Goal: Ask a question: Seek information or help from site administrators or community

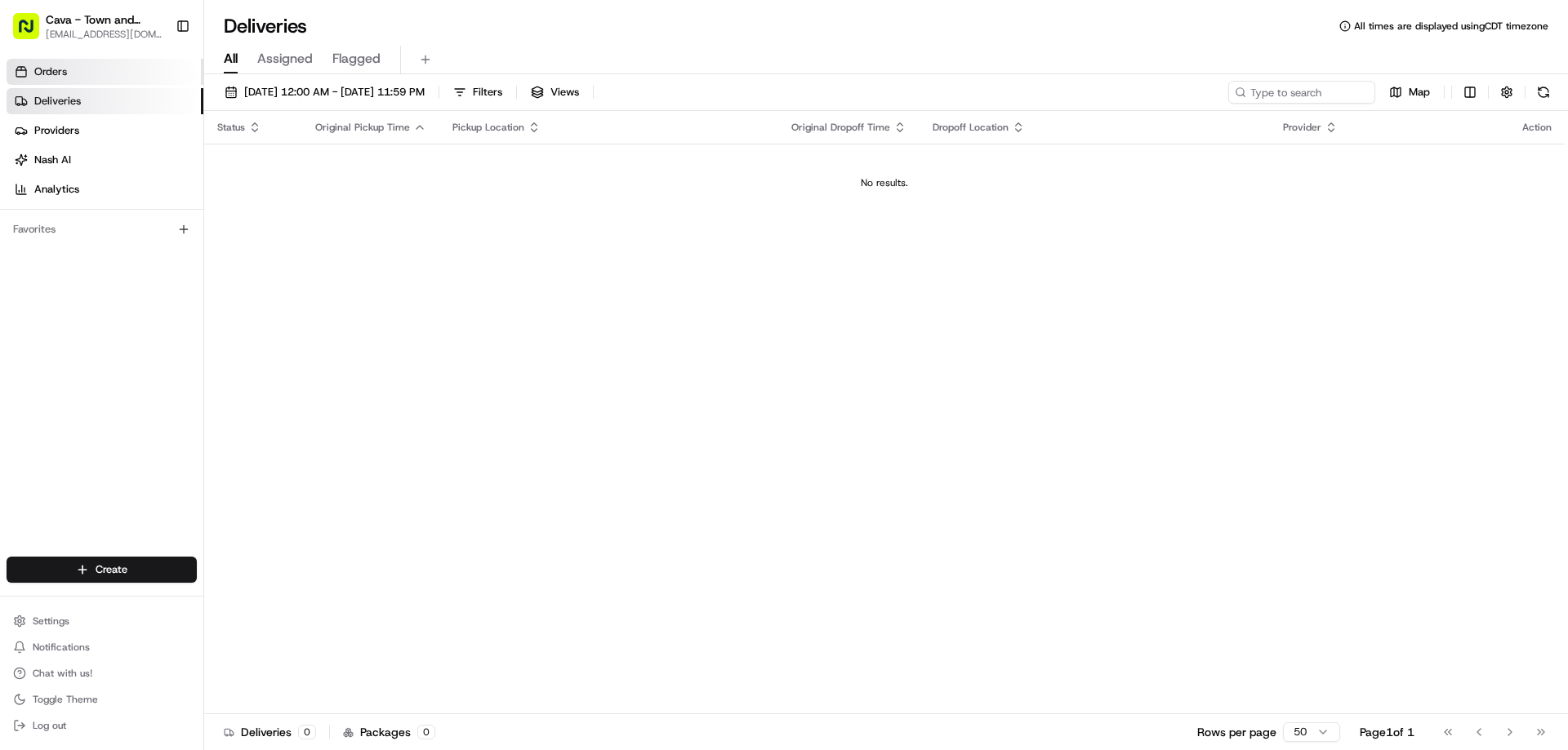
click at [133, 78] on link "Orders" at bounding box center [104, 72] width 197 height 26
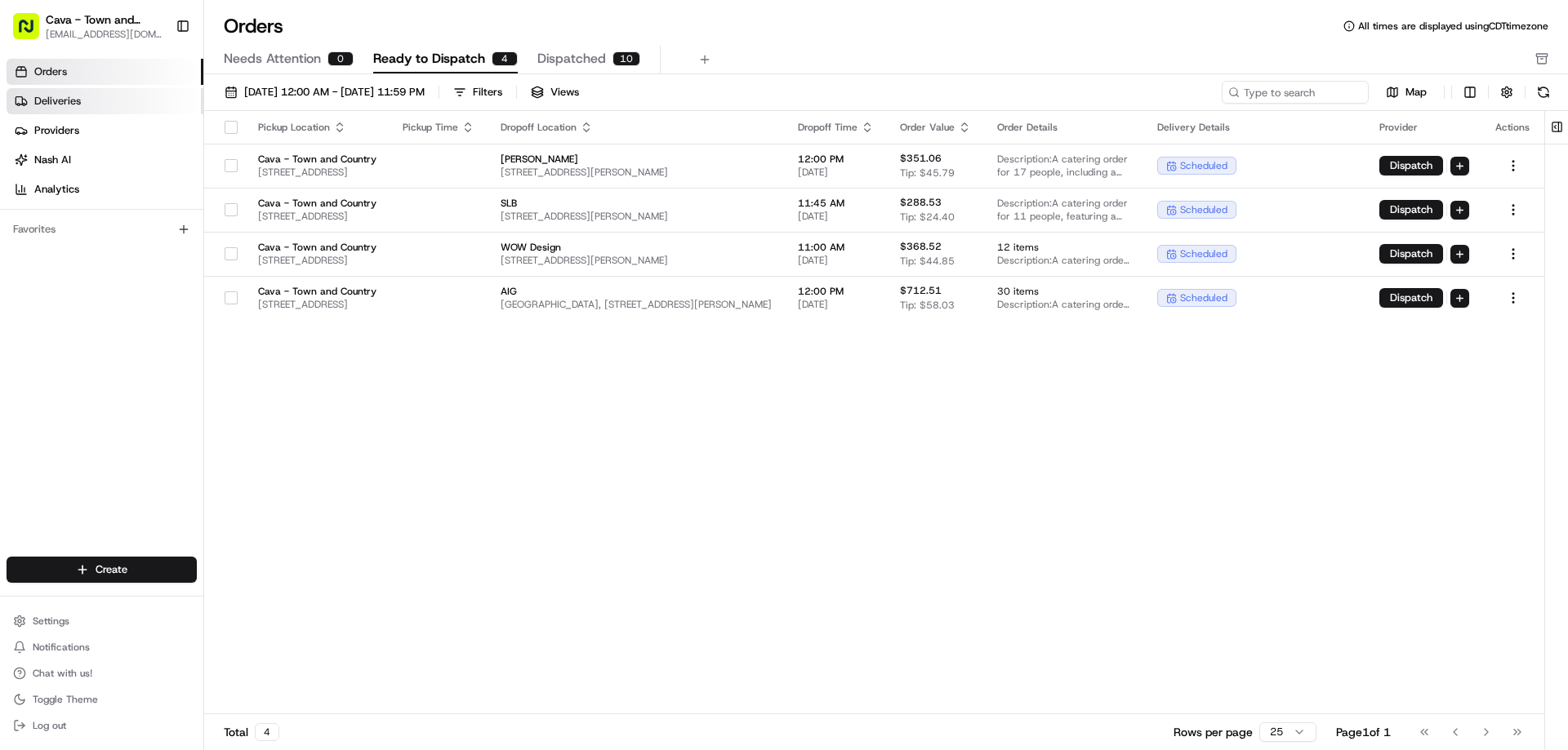
click at [128, 102] on link "Deliveries" at bounding box center [104, 101] width 197 height 26
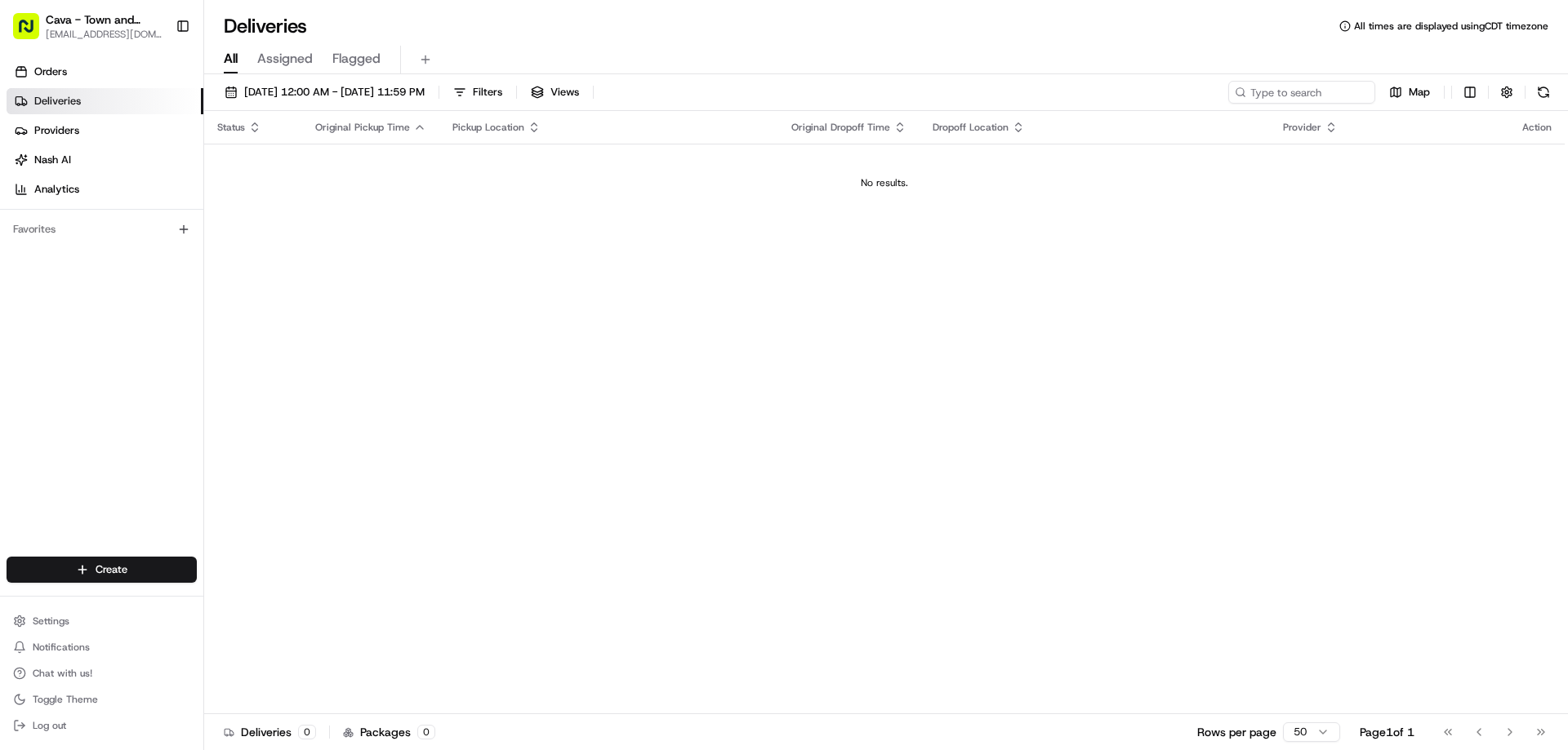
click at [294, 59] on span "Assigned" at bounding box center [285, 59] width 55 height 20
click at [51, 75] on span "Orders" at bounding box center [51, 72] width 33 height 14
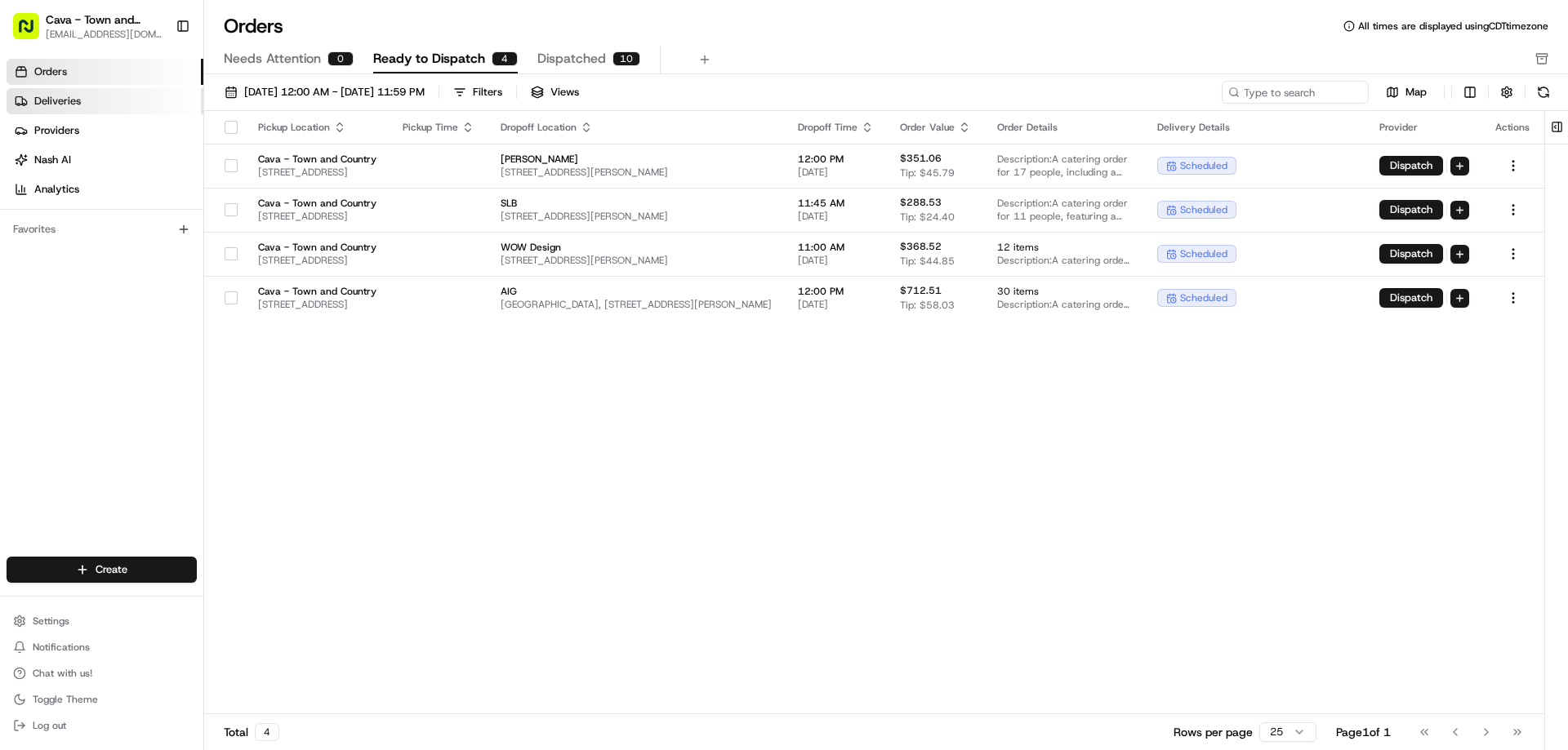
click at [81, 103] on link "Deliveries" at bounding box center [104, 101] width 197 height 26
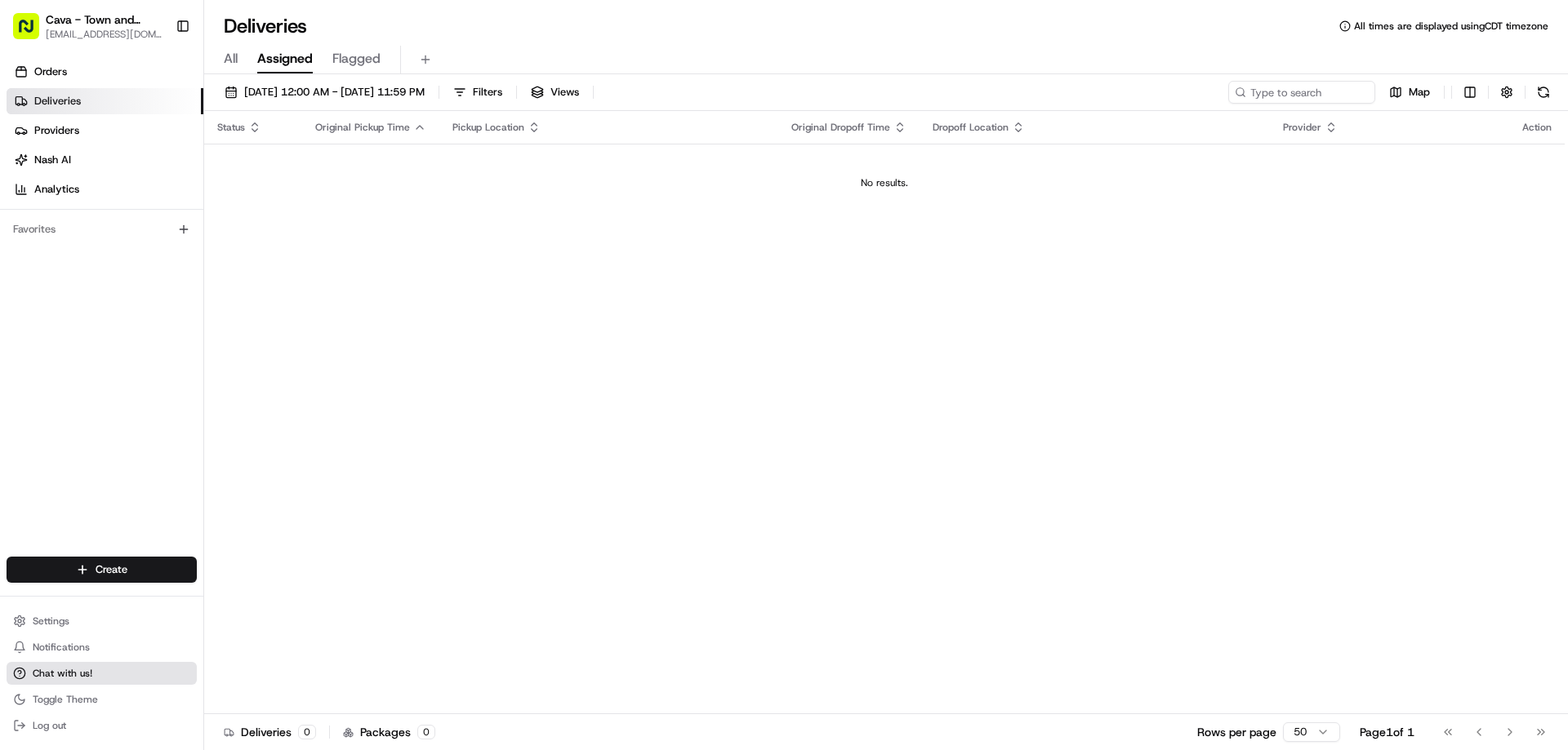
click at [65, 672] on span "Chat with us!" at bounding box center [63, 673] width 60 height 13
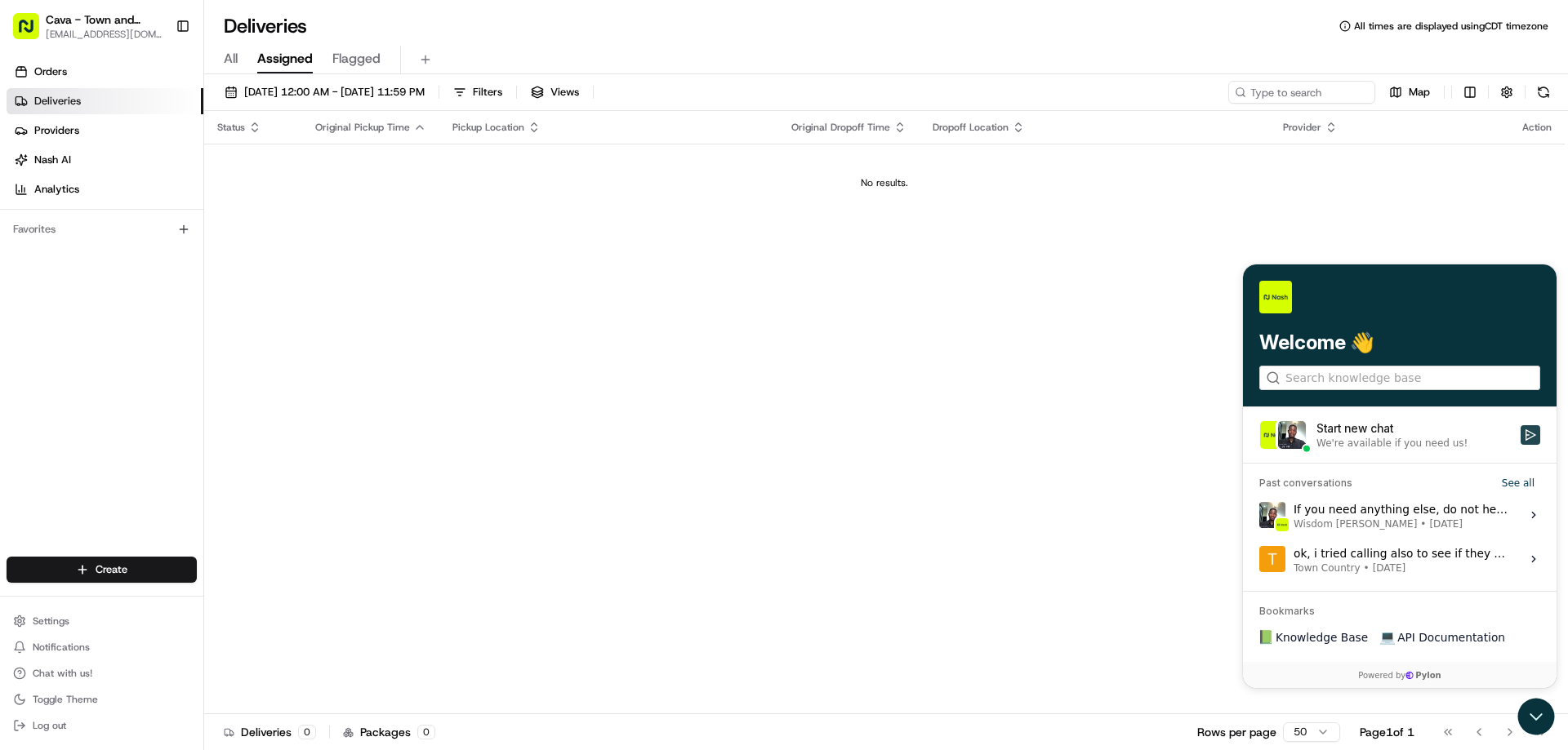
click at [1527, 435] on icon "Start new chat" at bounding box center [1531, 435] width 11 height 12
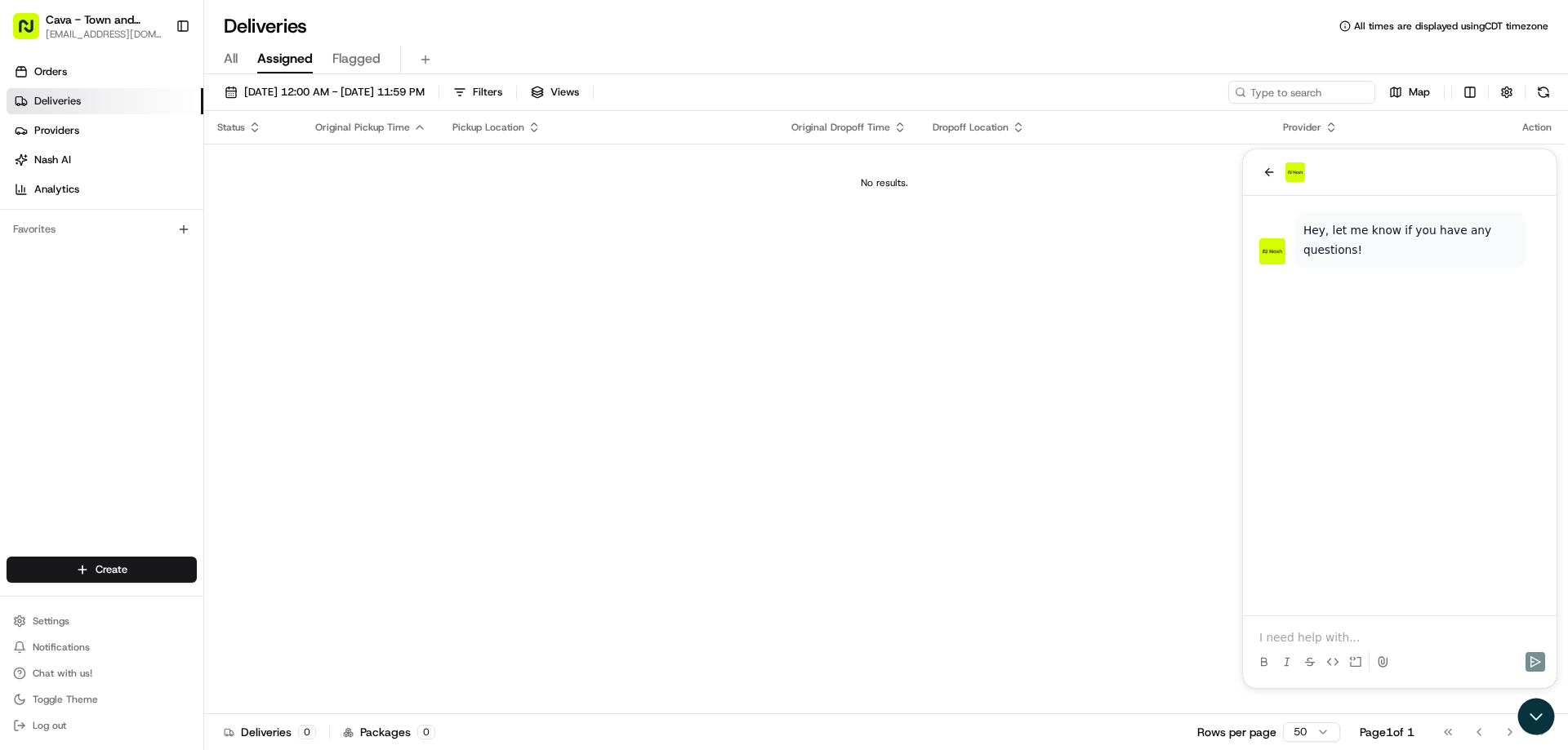
click at [1354, 636] on p at bounding box center [1399, 638] width 281 height 16
click at [1374, 629] on div at bounding box center [1399, 647] width 301 height 62
click at [1312, 634] on p at bounding box center [1399, 638] width 281 height 16
click at [1282, 624] on div at bounding box center [1399, 647] width 301 height 62
drag, startPoint x: 1282, startPoint y: 624, endPoint x: 1283, endPoint y: 632, distance: 8.1
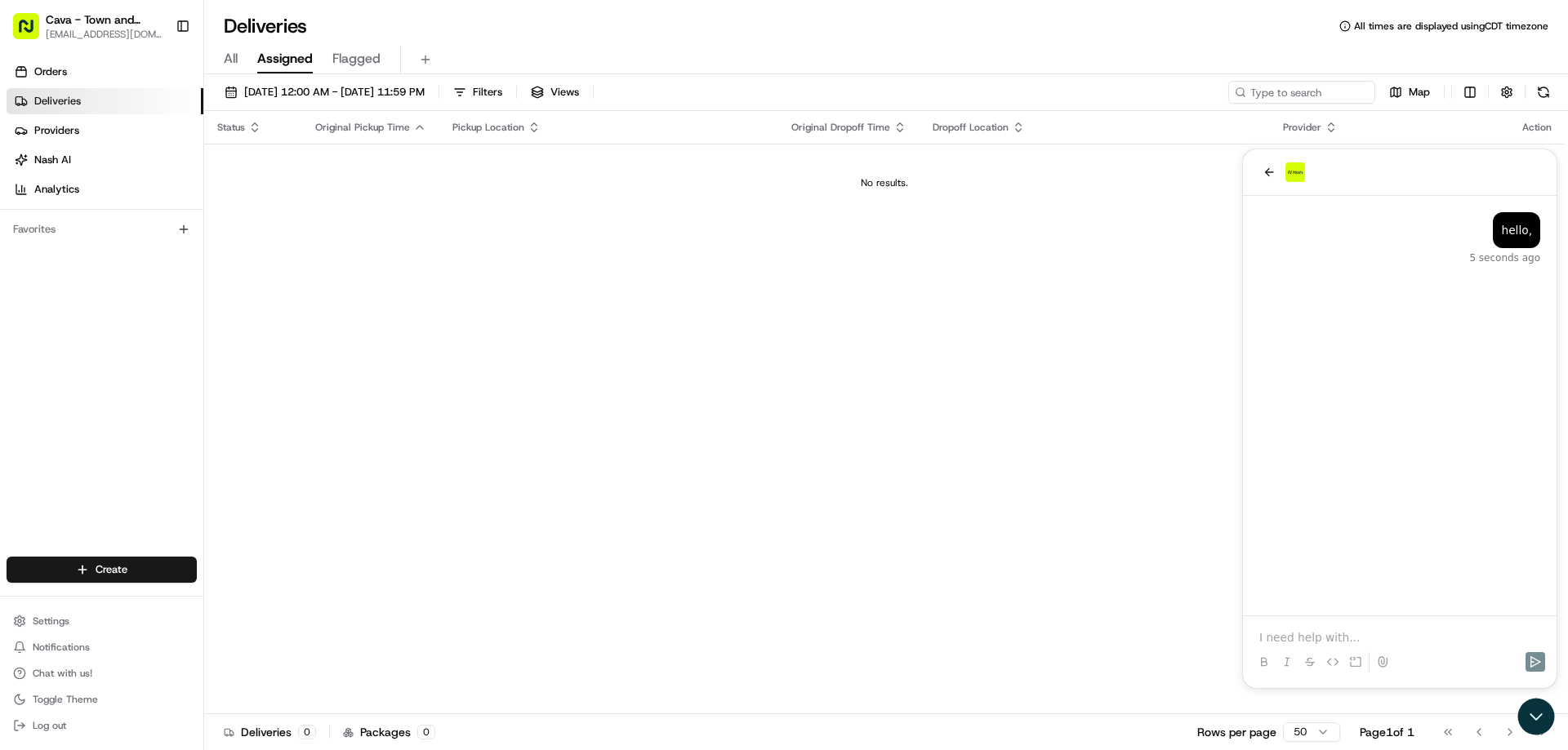
click at [1282, 630] on div at bounding box center [1399, 647] width 301 height 62
click at [1286, 639] on p at bounding box center [1399, 638] width 281 height 16
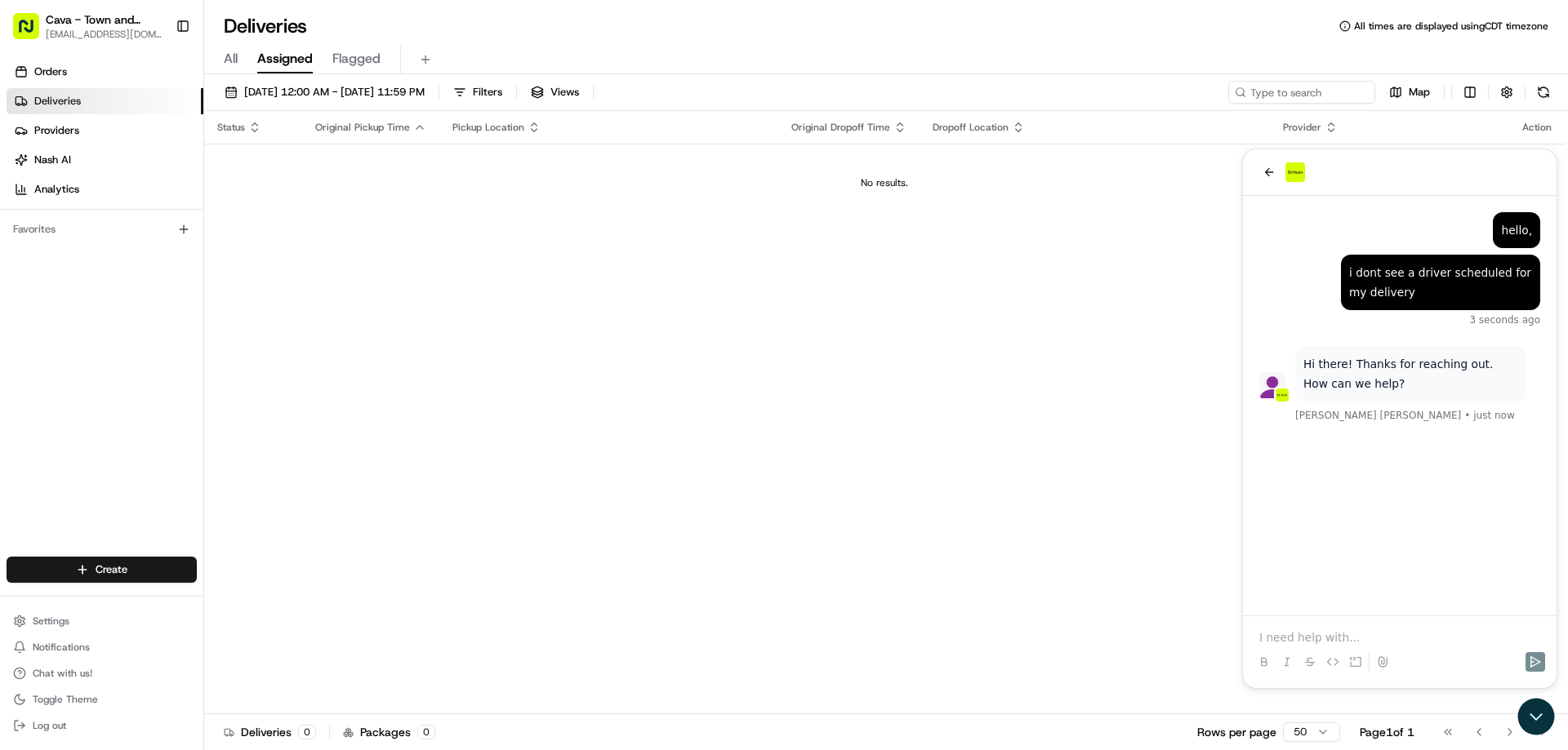
click at [1346, 625] on div at bounding box center [1399, 647] width 301 height 62
click at [1346, 639] on p at bounding box center [1399, 638] width 281 height 16
click at [1340, 639] on p at bounding box center [1399, 638] width 281 height 16
drag, startPoint x: 1346, startPoint y: 523, endPoint x: 1409, endPoint y: 630, distance: 124.2
click at [1361, 542] on div "supposed to be picked up at 10 1 second ago Hi there! Thanks for reaching out. …" at bounding box center [1399, 405] width 314 height 419
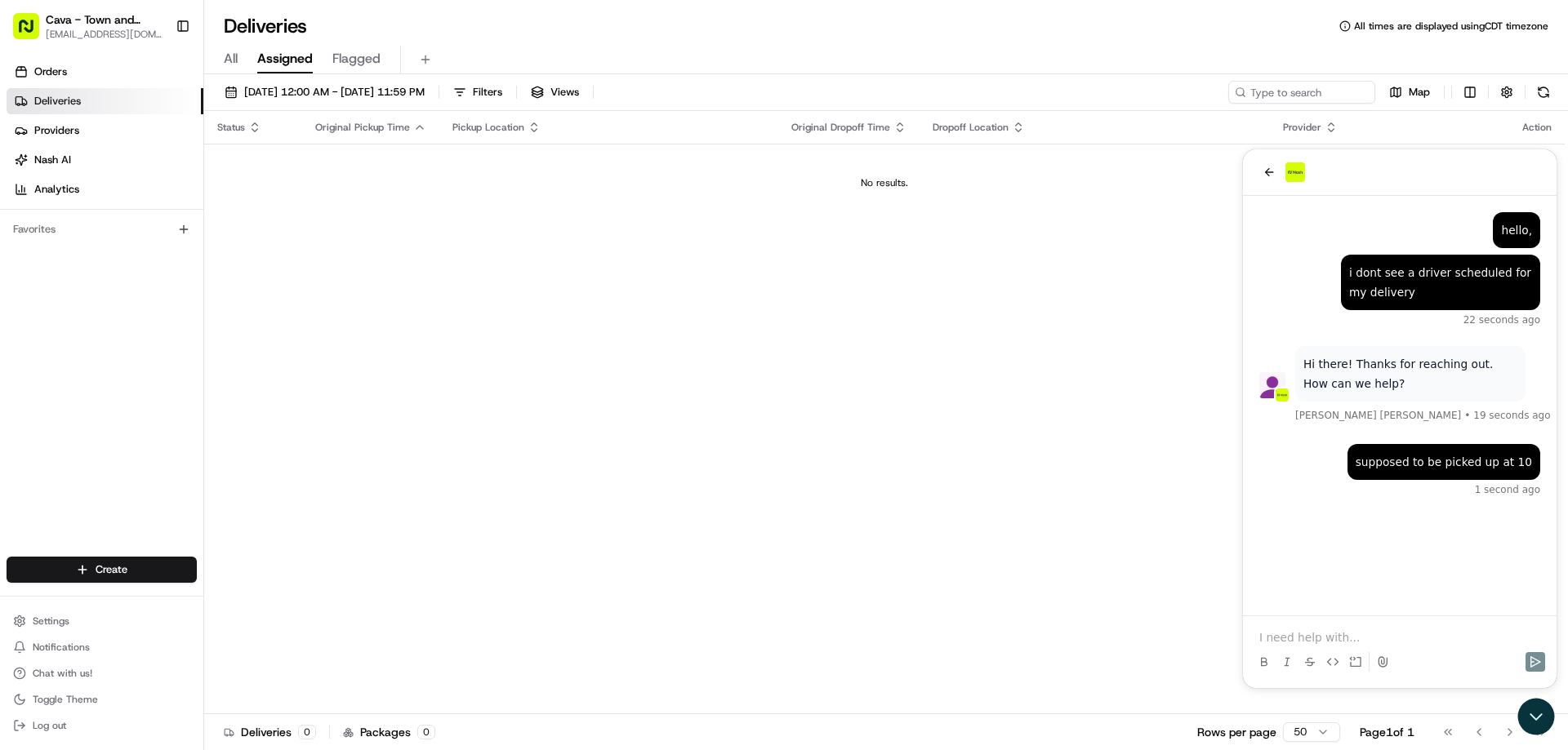
click at [1409, 633] on p at bounding box center [1399, 638] width 281 height 16
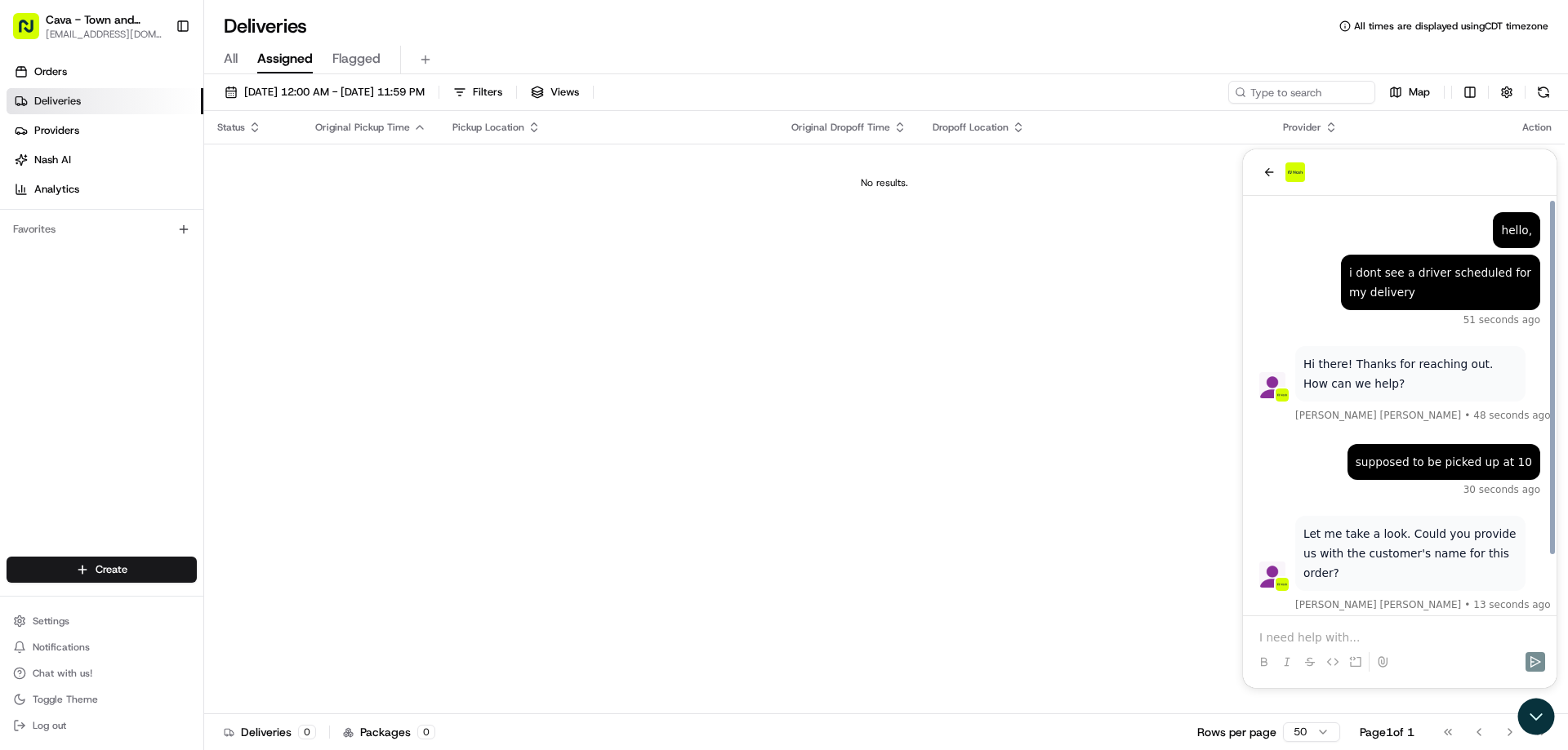
scroll to position [67, 0]
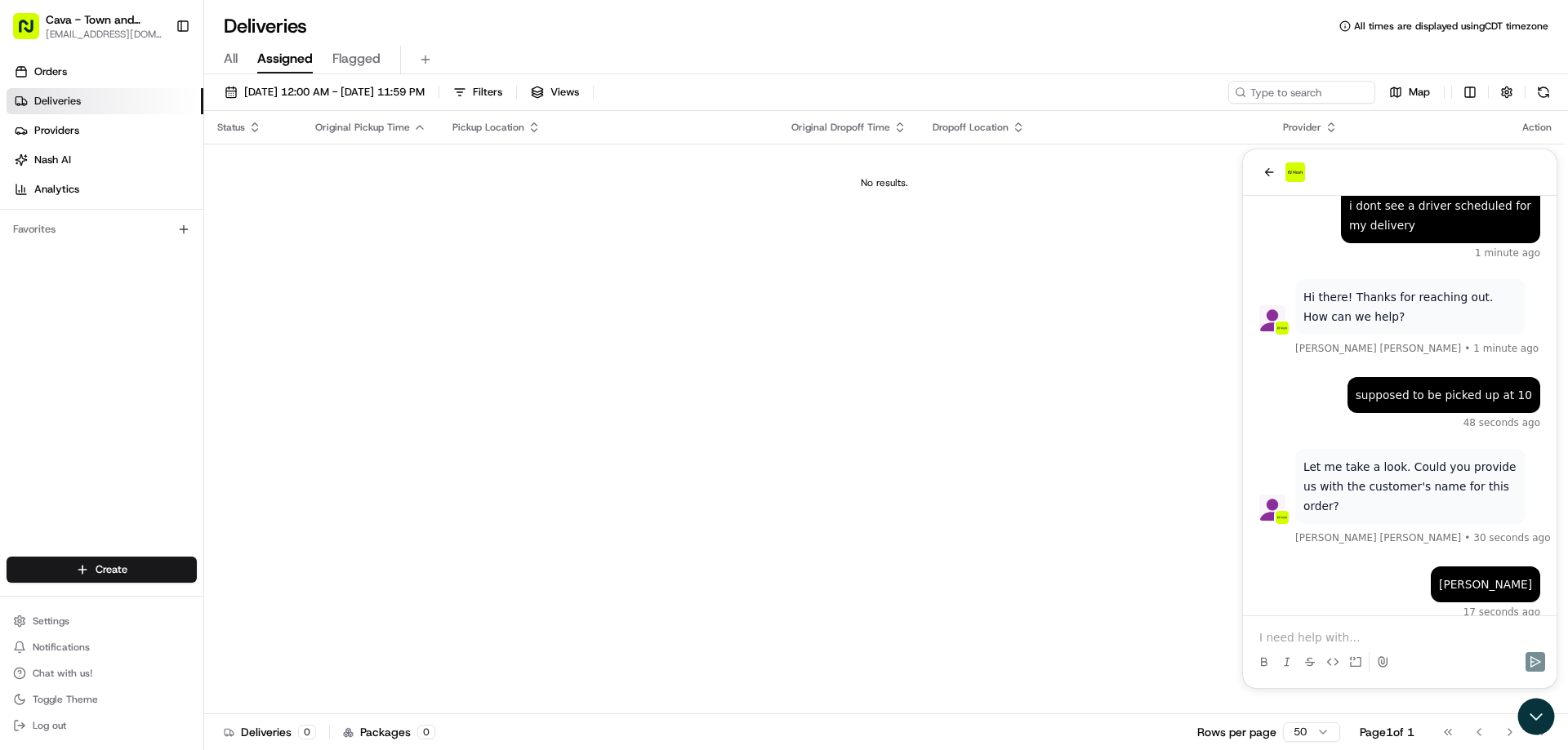
click at [1398, 635] on p at bounding box center [1399, 638] width 281 height 16
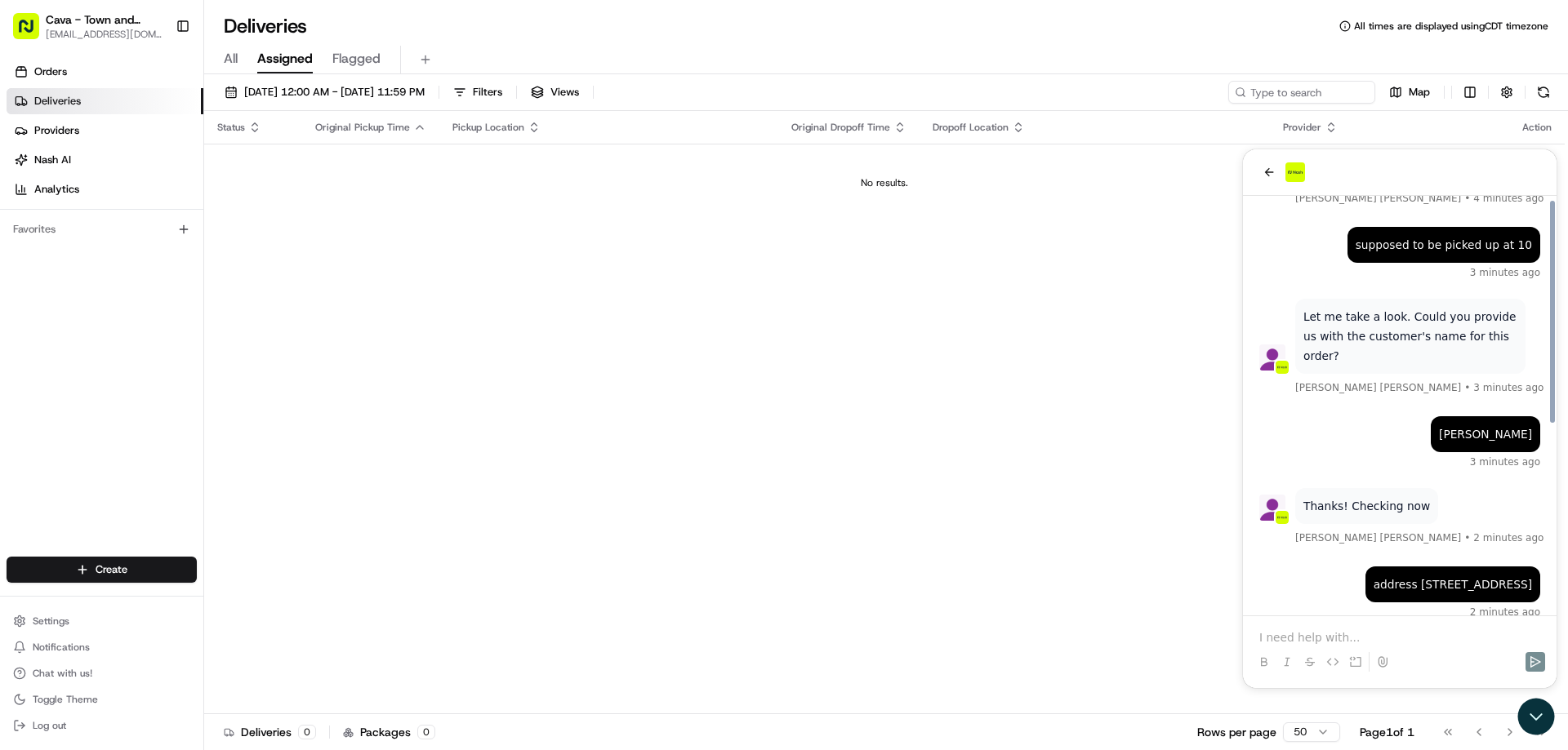
scroll to position [354, 0]
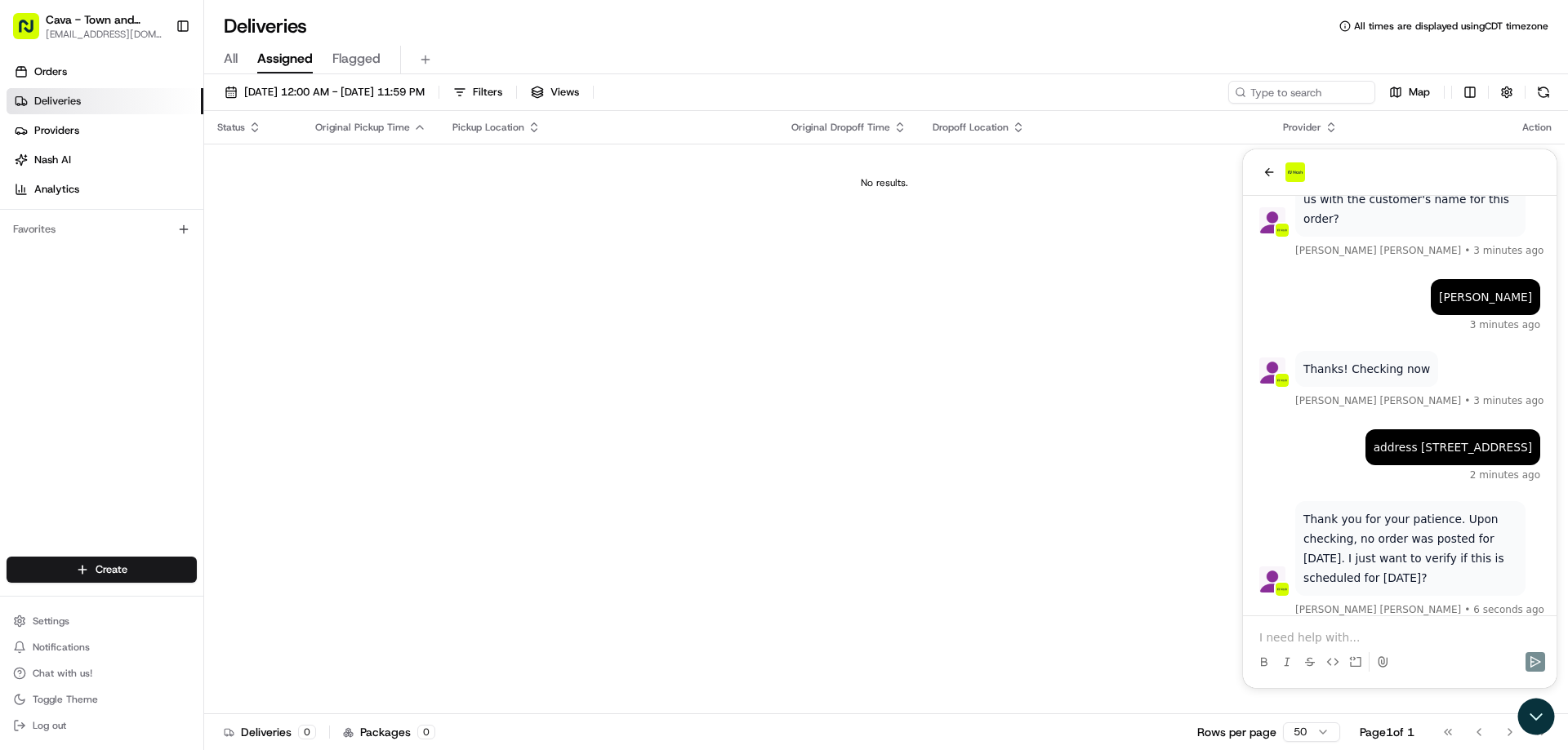
click at [1331, 638] on p at bounding box center [1399, 638] width 281 height 16
click at [1327, 630] on p at bounding box center [1399, 638] width 281 height 16
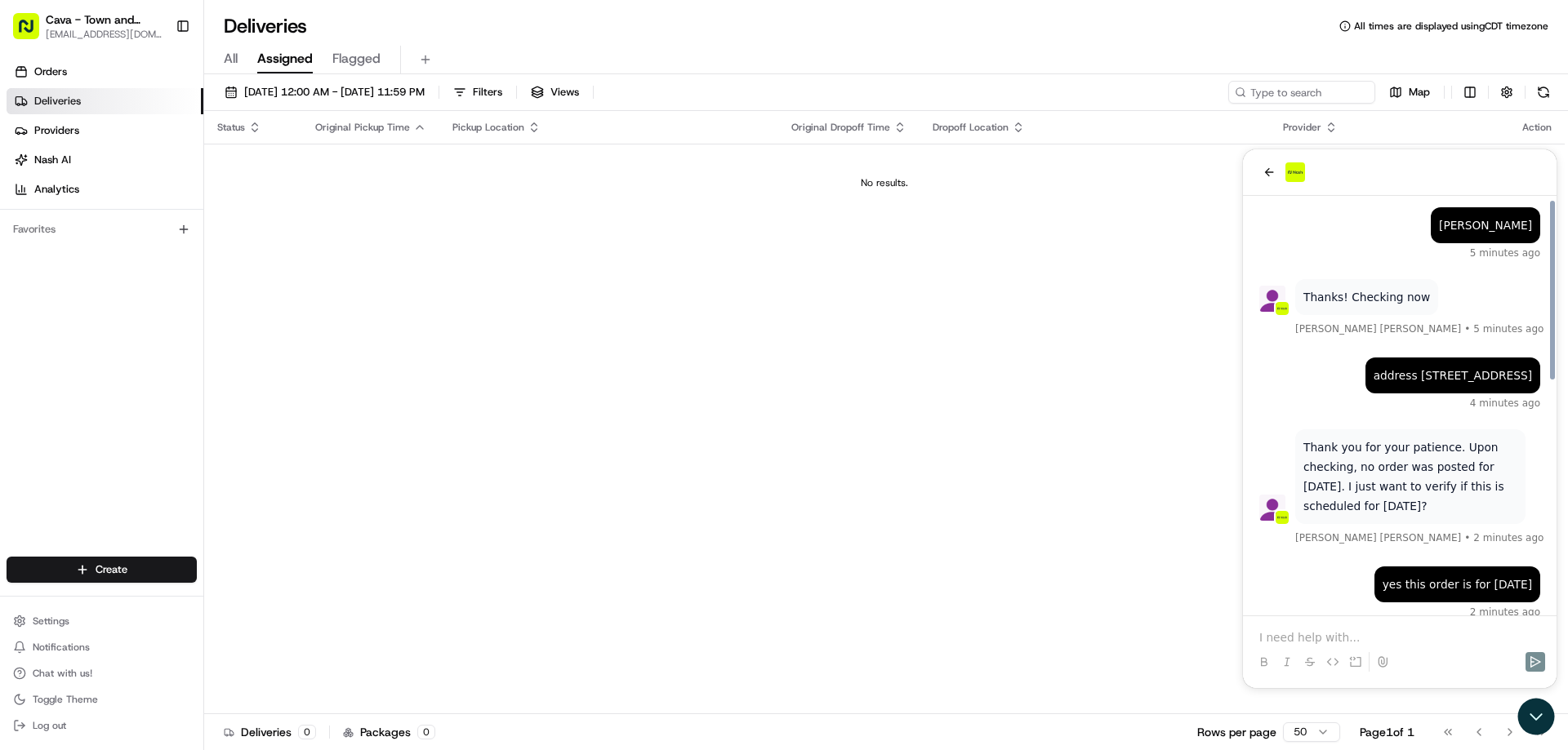
scroll to position [543, 0]
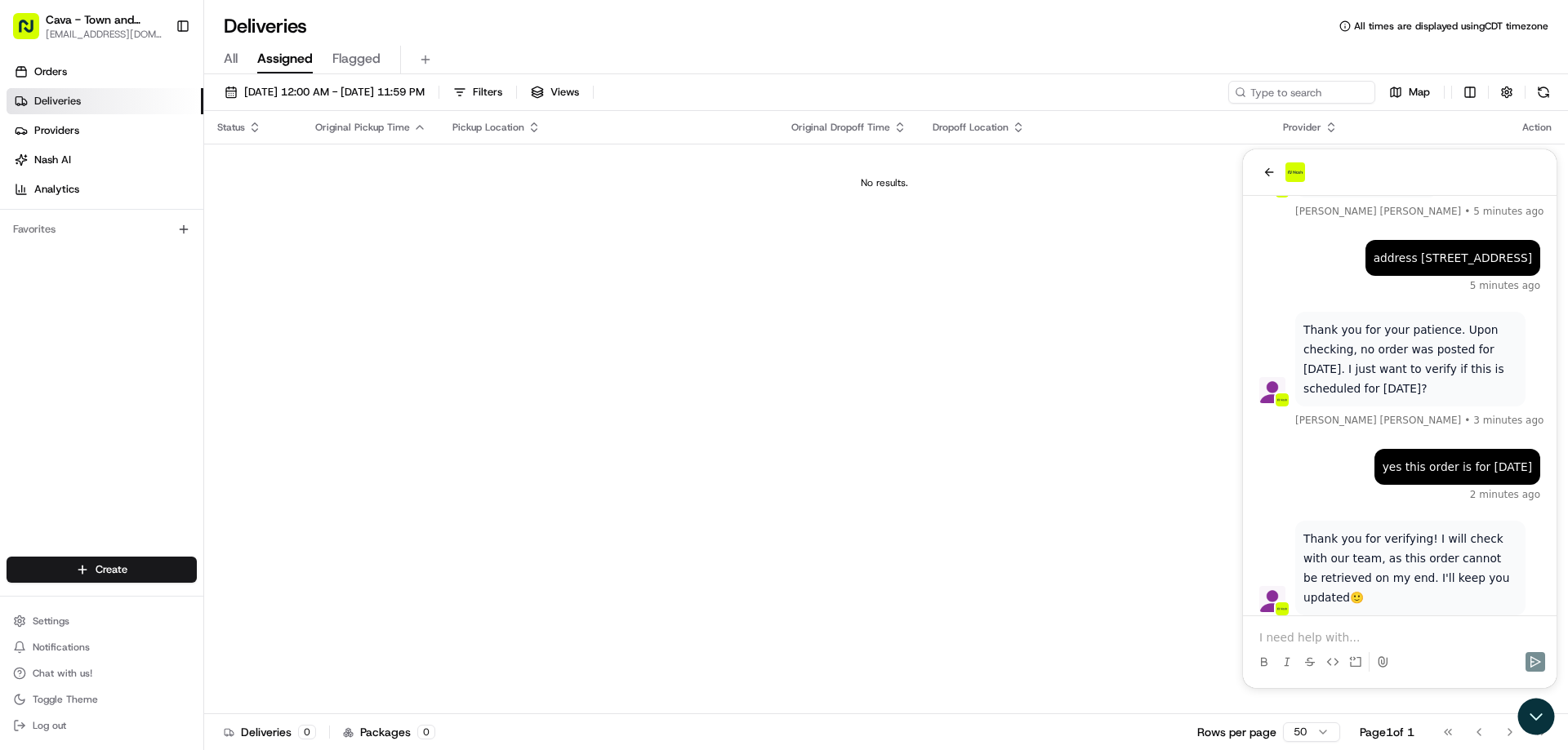
click at [1348, 638] on p at bounding box center [1399, 638] width 281 height 16
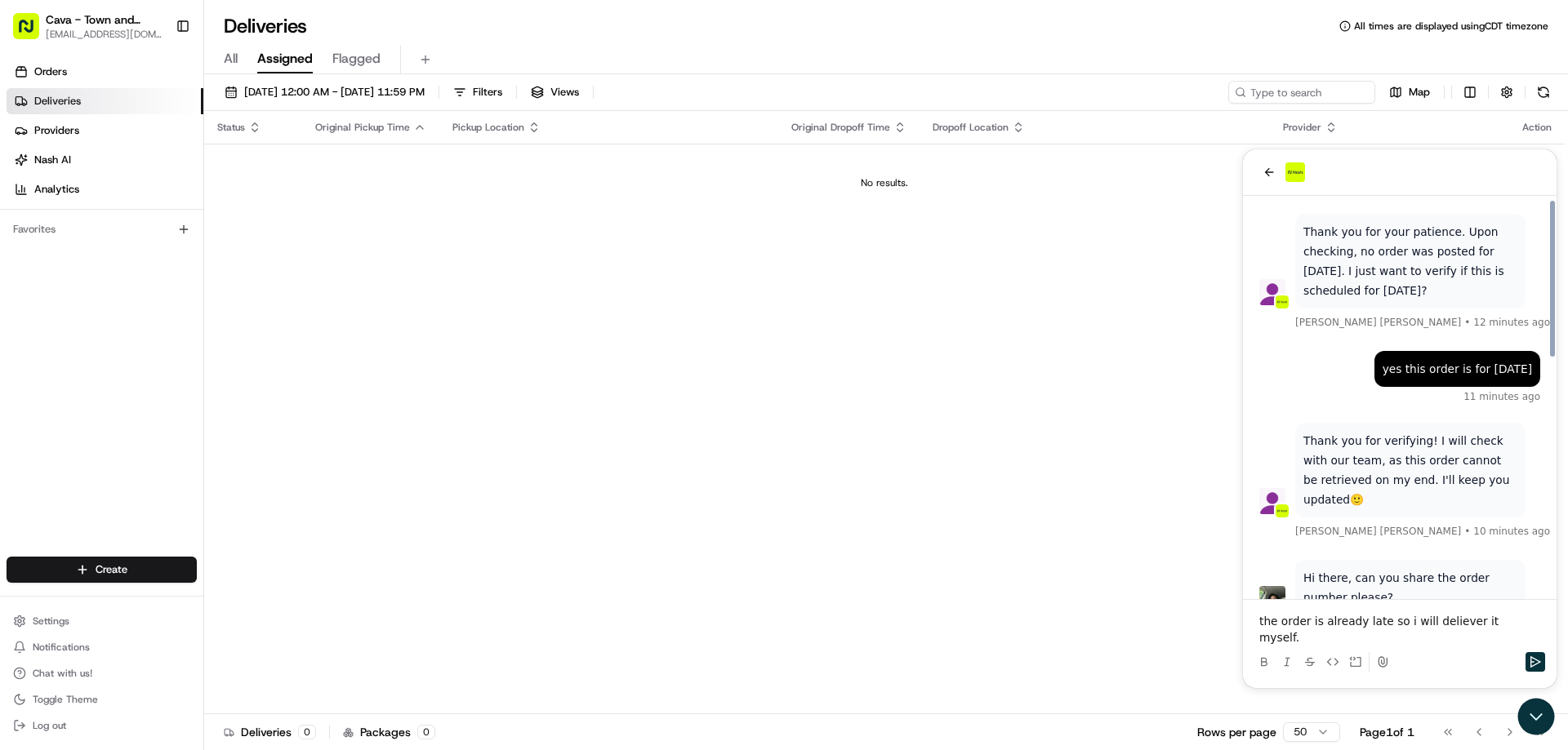
drag, startPoint x: 1422, startPoint y: 656, endPoint x: 1436, endPoint y: 641, distance: 20.5
click at [1436, 640] on p "the order is already late so i will deliever it myself." at bounding box center [1399, 630] width 281 height 33
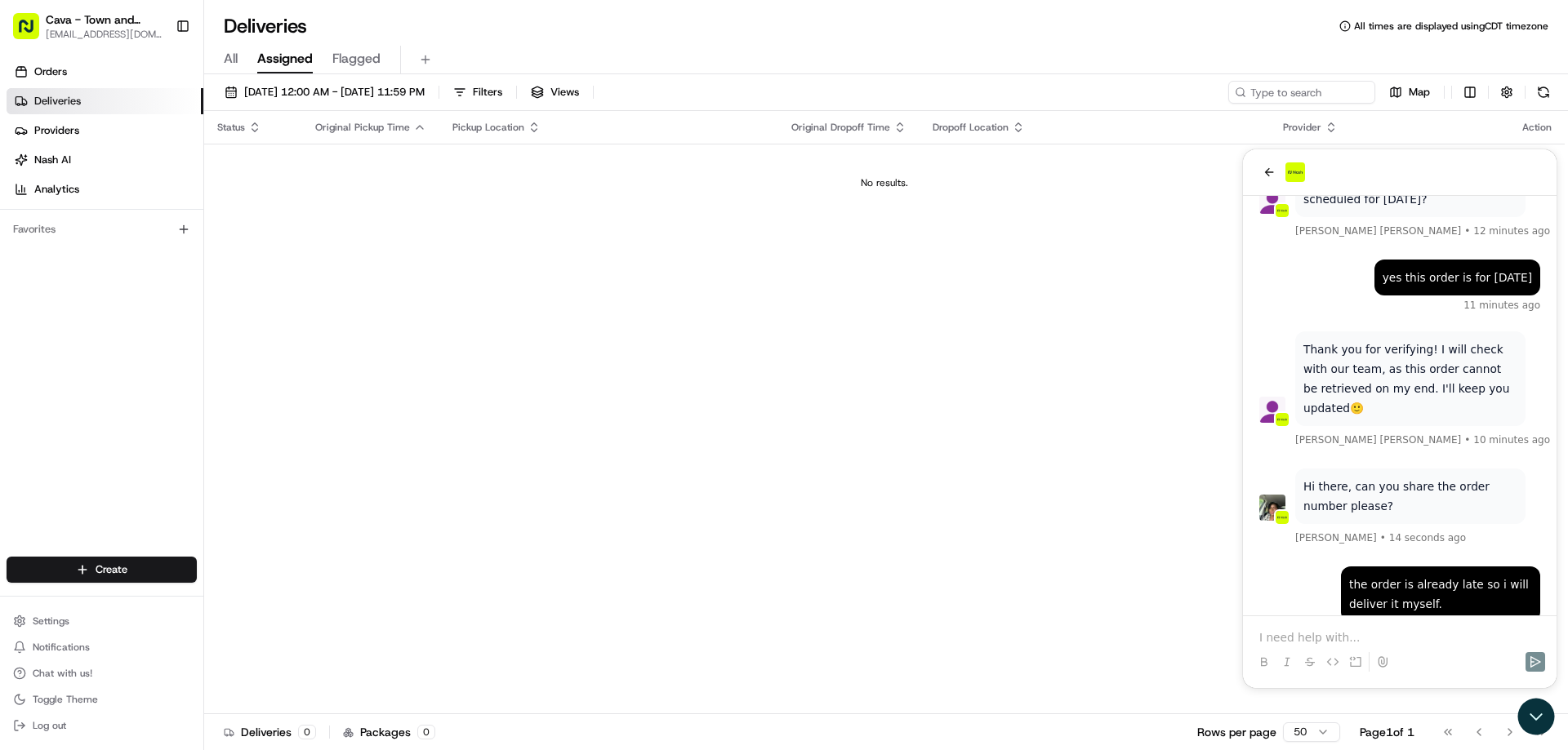
click at [63, 96] on span "Deliveries" at bounding box center [57, 101] width 46 height 14
click at [65, 65] on span "Orders" at bounding box center [51, 72] width 33 height 14
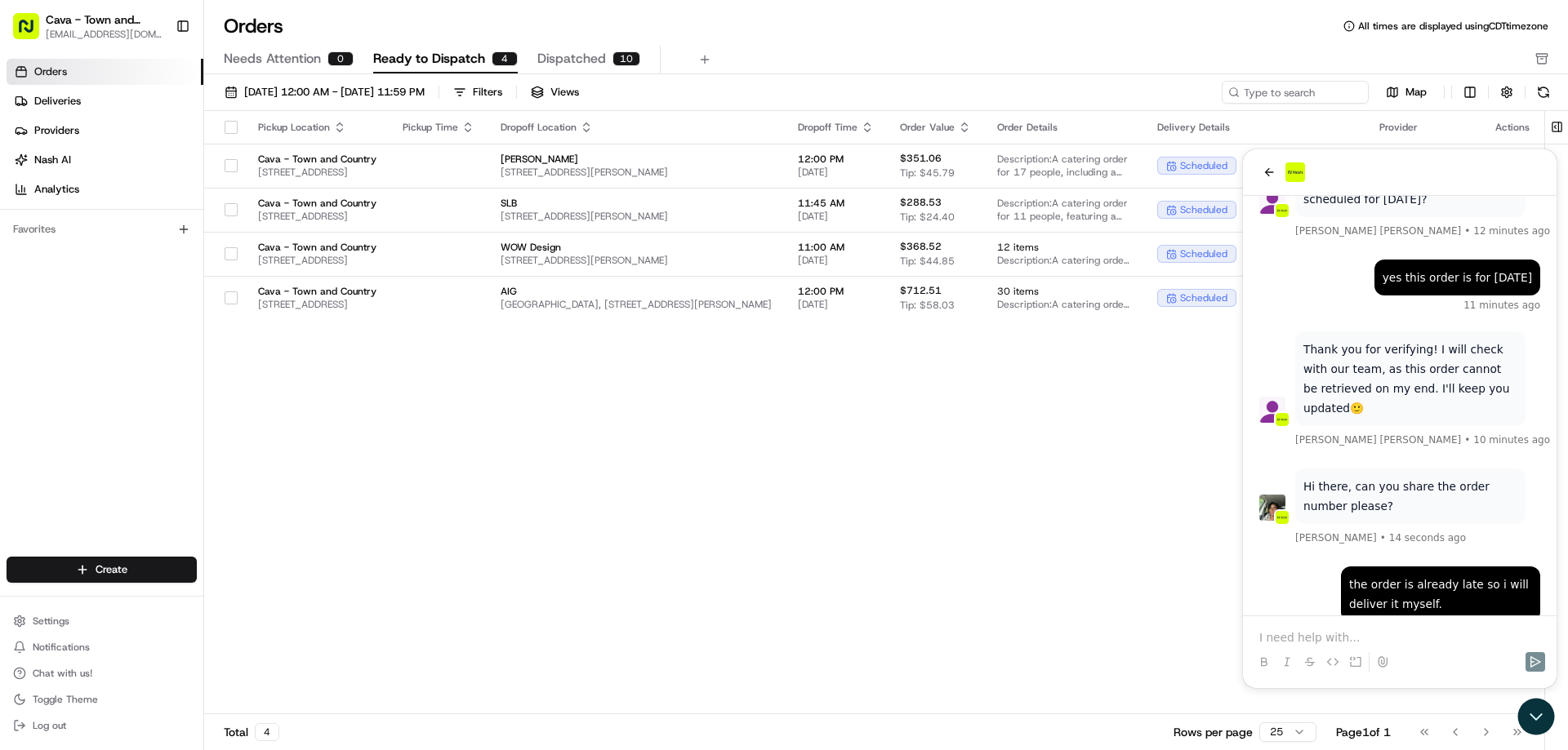
click at [281, 61] on span "Needs Attention" at bounding box center [272, 59] width 97 height 20
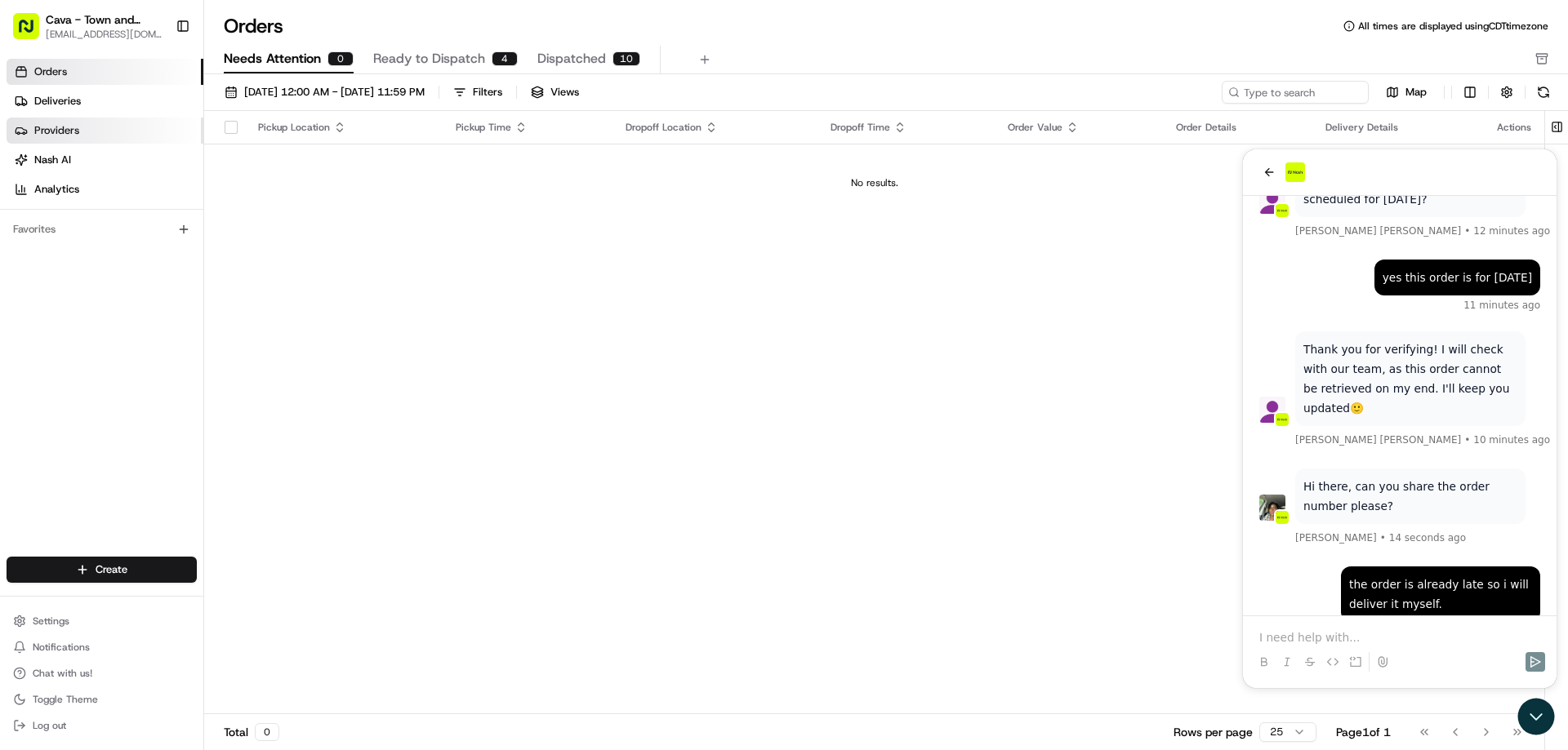
click at [90, 128] on link "Providers" at bounding box center [104, 130] width 197 height 26
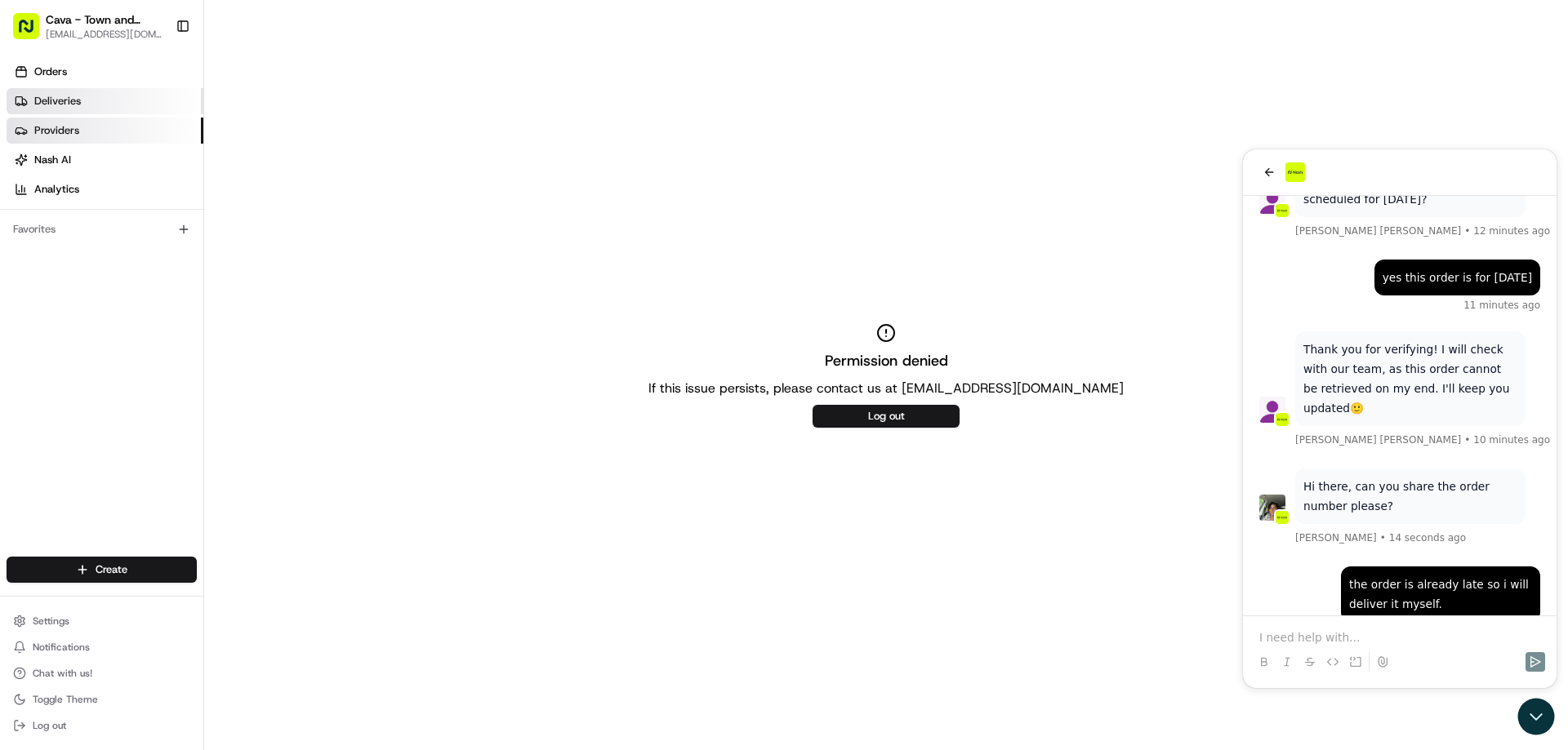
click at [70, 103] on span "Deliveries" at bounding box center [57, 101] width 46 height 14
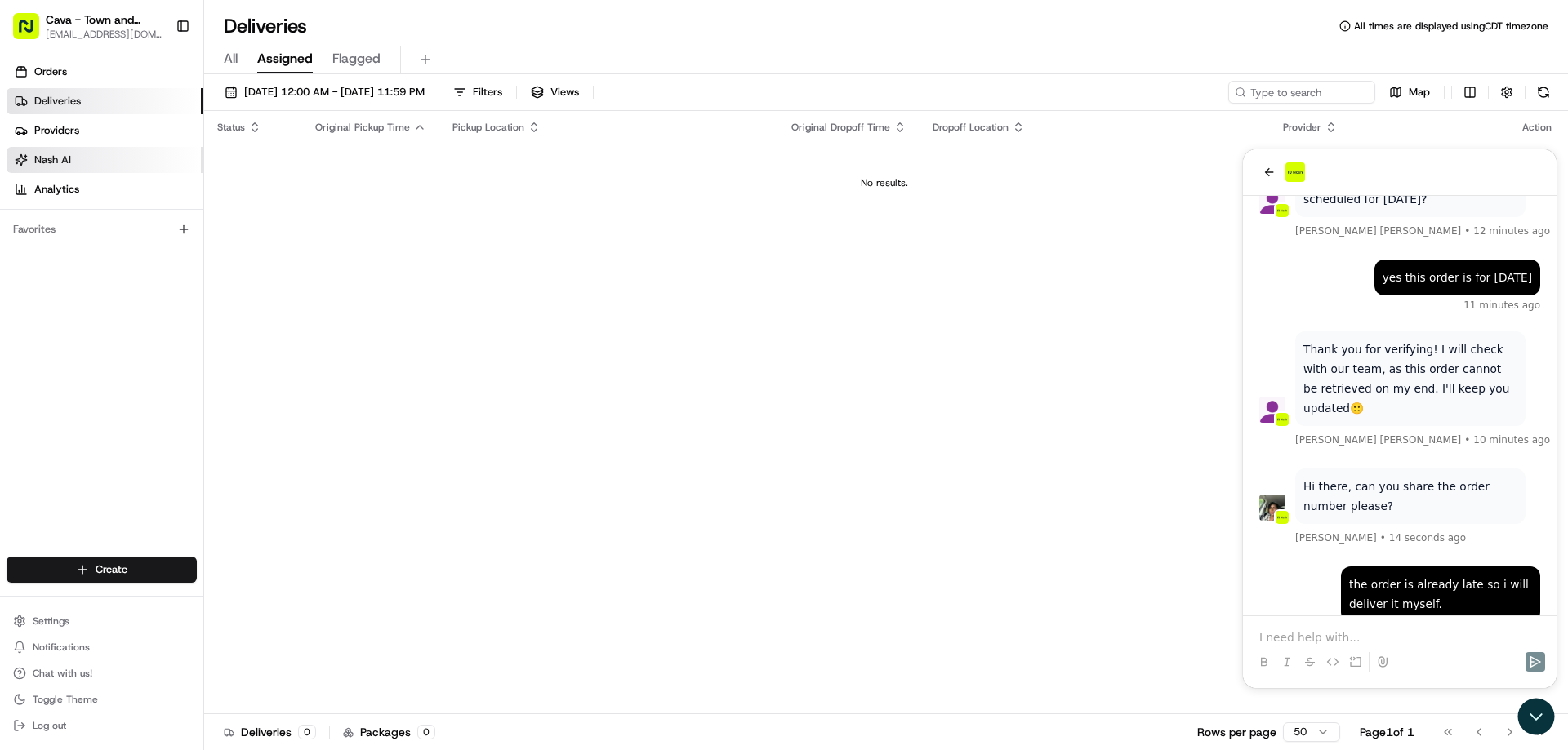
click at [83, 163] on link "Nash AI" at bounding box center [104, 159] width 197 height 26
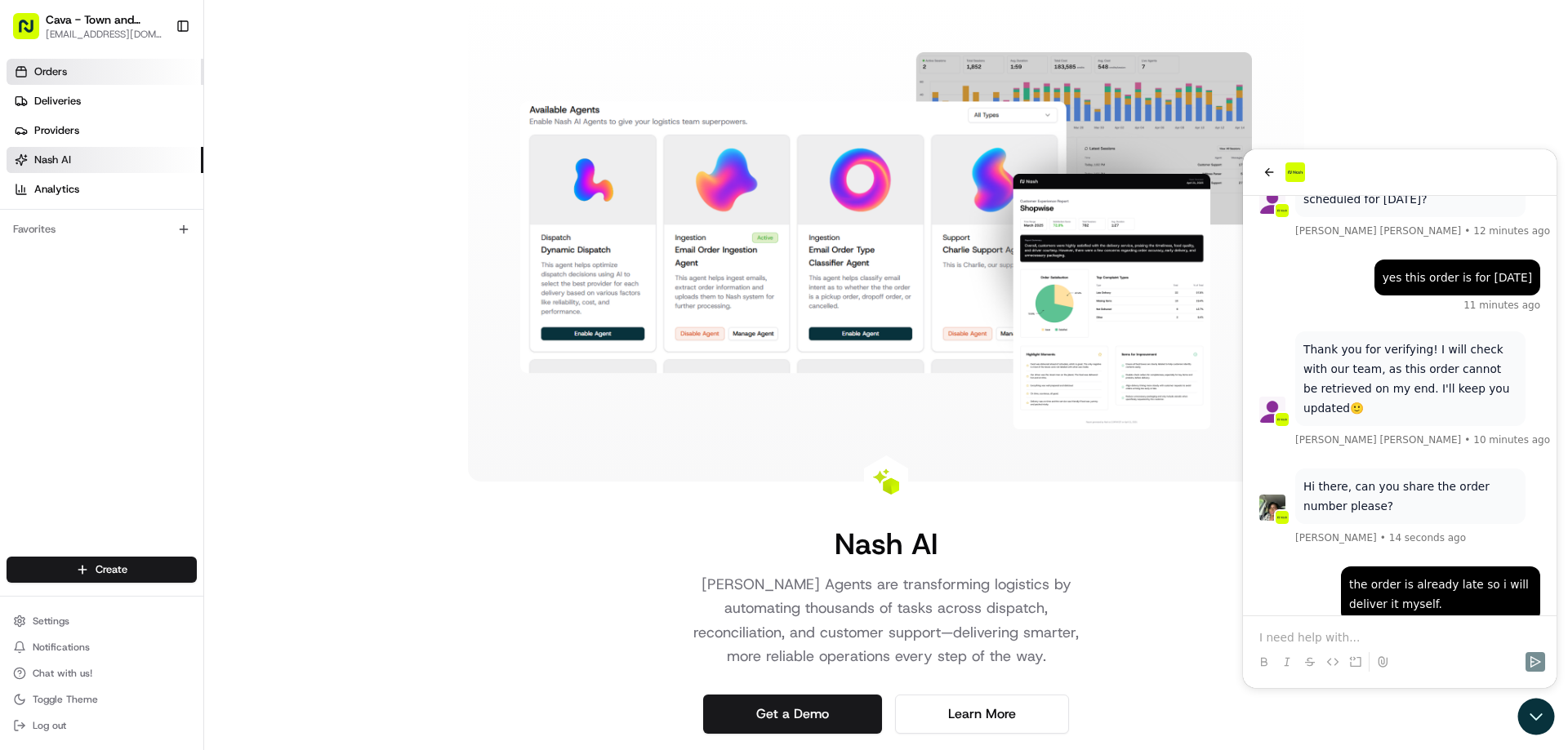
click at [59, 72] on span "Orders" at bounding box center [51, 72] width 33 height 14
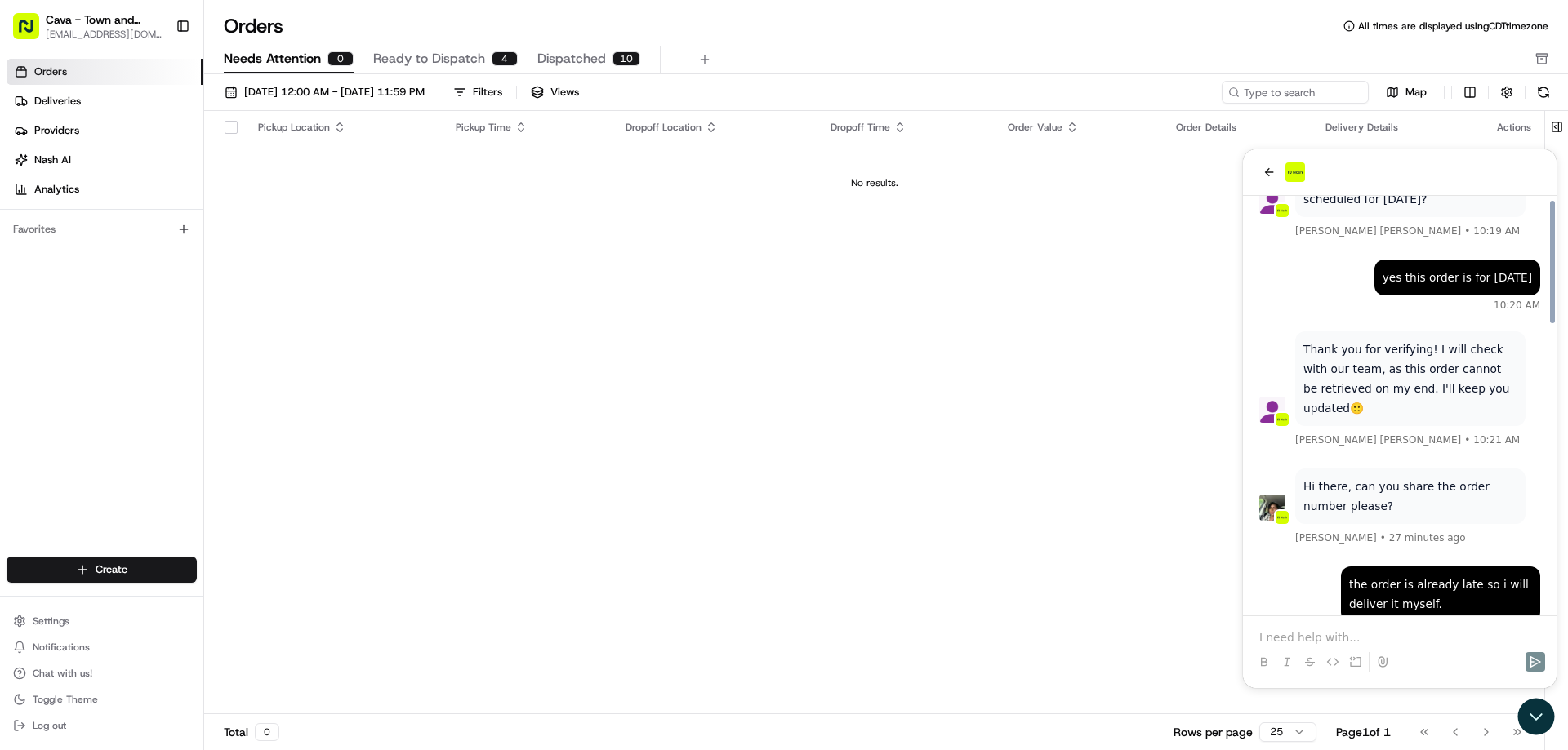
scroll to position [987, 0]
